Goal: Find contact information: Find contact information

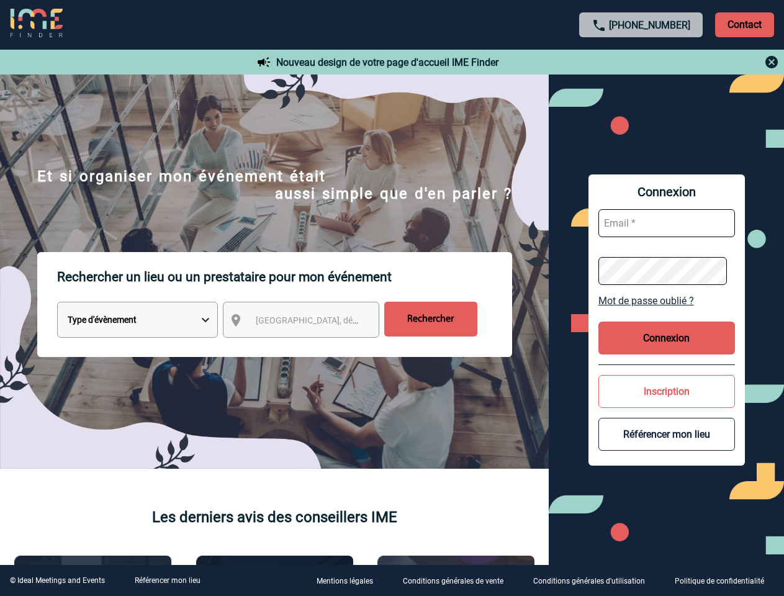
click at [392, 298] on p "Rechercher un lieu ou un prestataire pour mon événement" at bounding box center [284, 277] width 455 height 50
click at [744, 24] on p "Contact" at bounding box center [744, 24] width 59 height 25
click at [641, 62] on div at bounding box center [641, 62] width 276 height 15
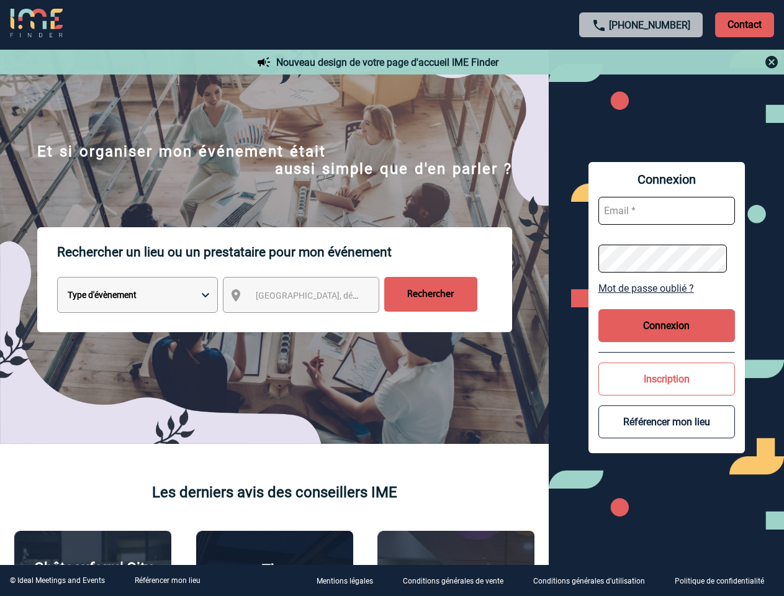
click at [312, 322] on div at bounding box center [293, 223] width 587 height 446
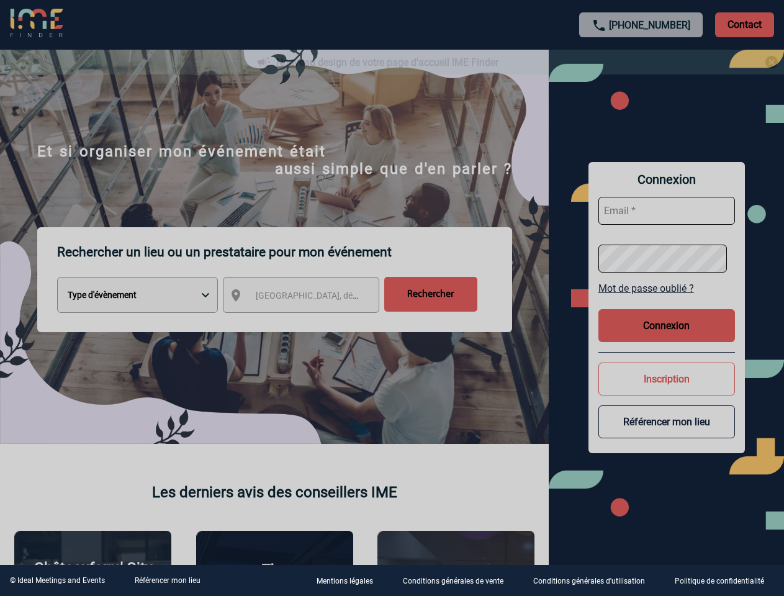
click at [667, 300] on div at bounding box center [392, 298] width 784 height 596
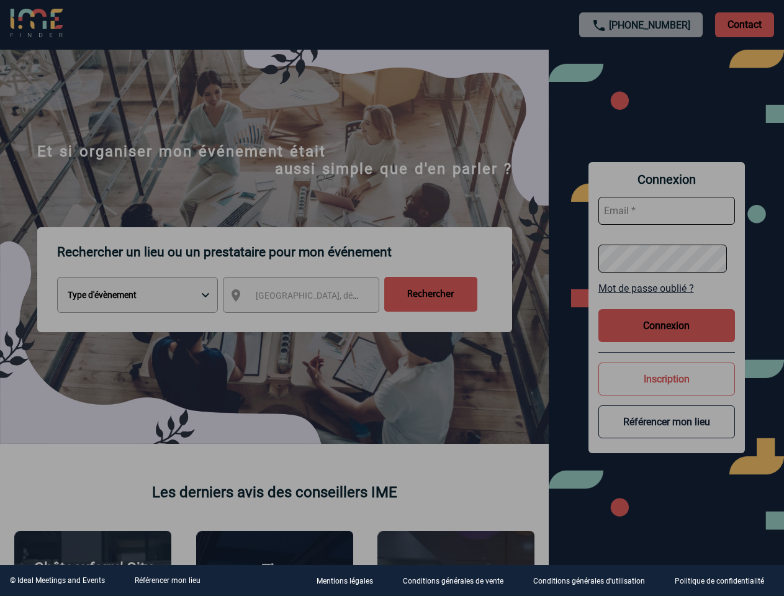
click at [667, 338] on div at bounding box center [392, 298] width 784 height 596
click at [667, 391] on div at bounding box center [392, 298] width 784 height 596
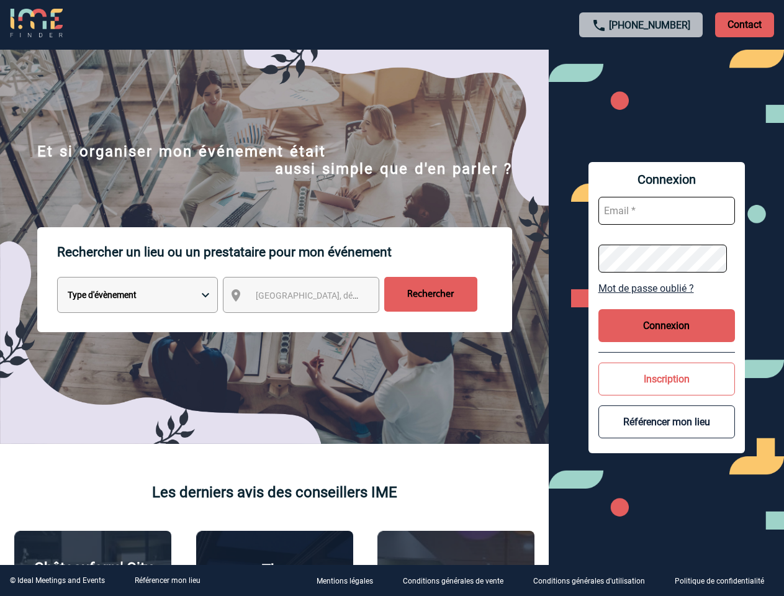
click at [667, 434] on button "Référencer mon lieu" at bounding box center [666, 421] width 137 height 33
click at [167, 580] on link "Référencer mon lieu" at bounding box center [168, 580] width 66 height 9
